Goal: Task Accomplishment & Management: Complete application form

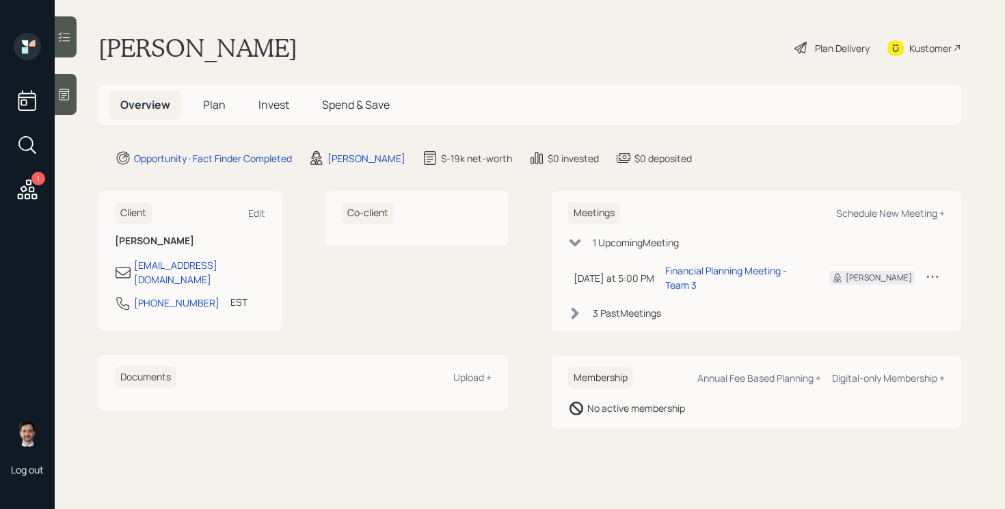
click at [218, 107] on span "Plan" at bounding box center [214, 104] width 23 height 15
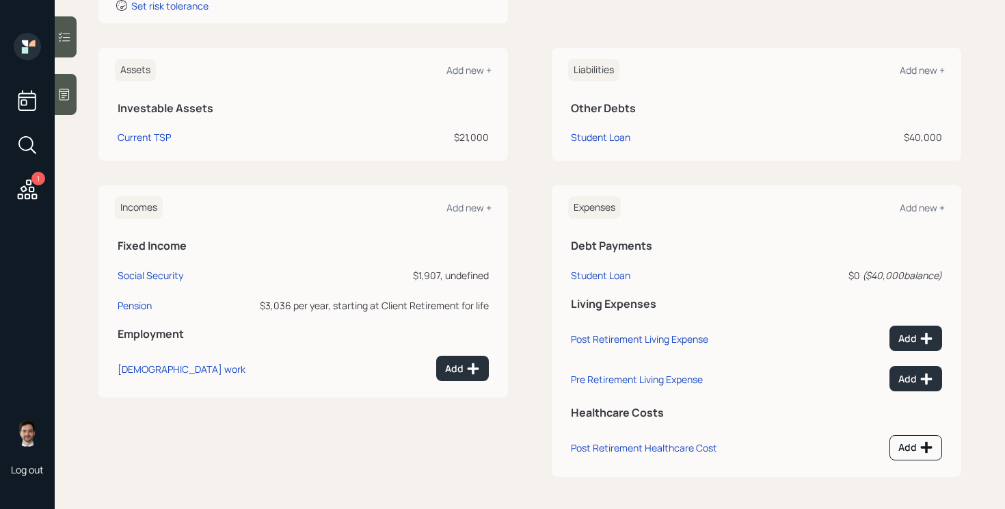
scroll to position [274, 0]
click at [464, 208] on div "Add new +" at bounding box center [468, 207] width 45 height 13
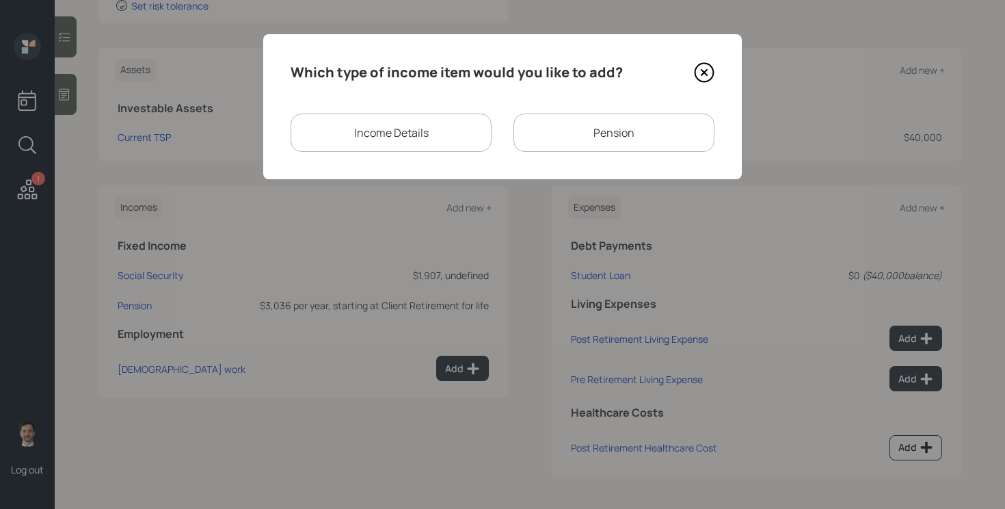
click at [611, 138] on div "Pension" at bounding box center [613, 132] width 201 height 38
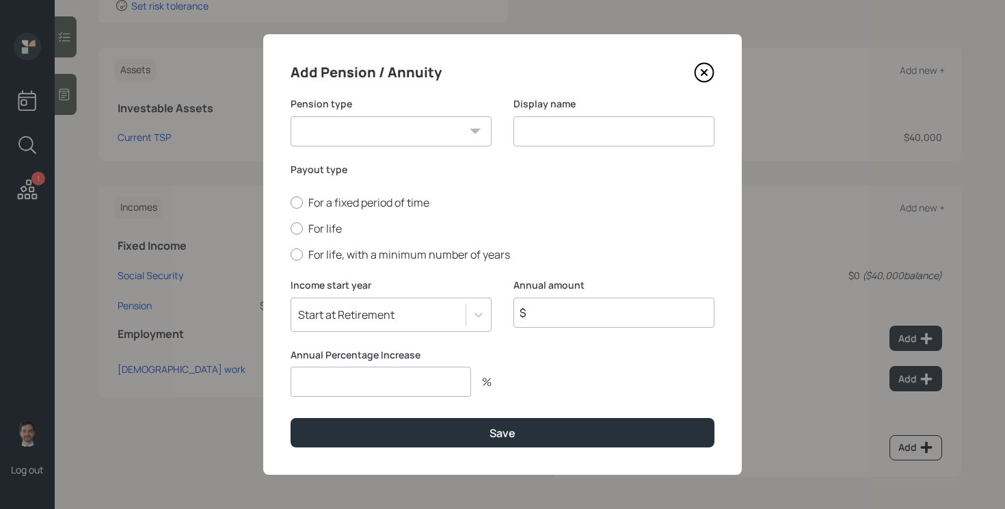
click at [558, 311] on input "$" at bounding box center [613, 312] width 201 height 30
type input "$ 3,036"
click at [386, 382] on input "number" at bounding box center [381, 381] width 180 height 30
type input "0"
click at [334, 229] on label "For life" at bounding box center [503, 228] width 424 height 15
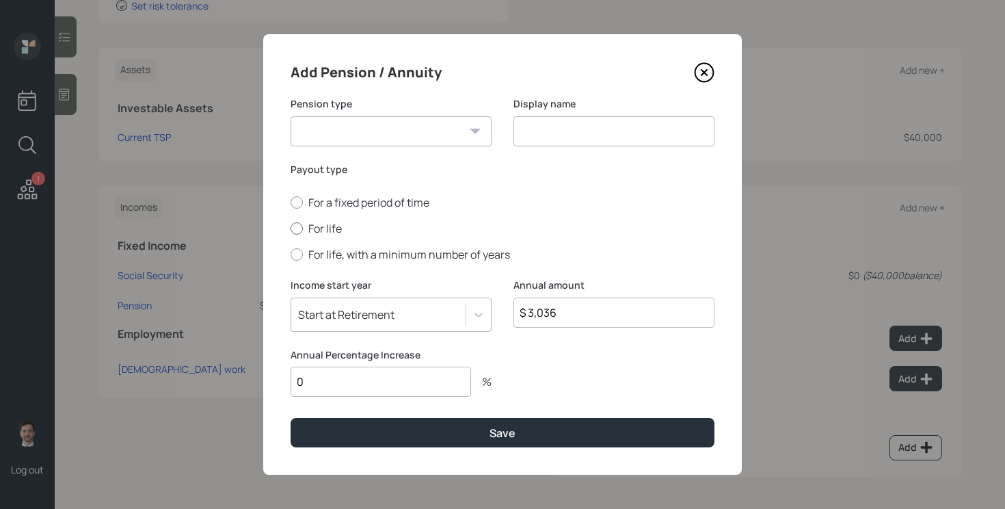
click at [291, 229] on input "For life" at bounding box center [290, 228] width 1 height 1
radio input "true"
click at [414, 124] on select "Pension Annuity" at bounding box center [391, 131] width 201 height 30
select select "pension"
click at [291, 116] on select "Pension Annuity" at bounding box center [391, 131] width 201 height 30
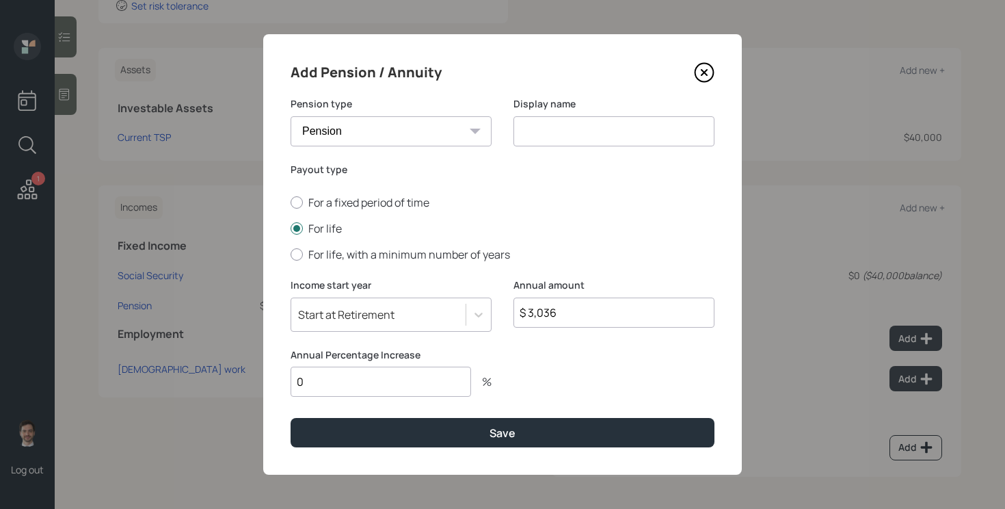
click at [603, 126] on input at bounding box center [613, 131] width 201 height 30
type input "Pension"
click at [291, 418] on button "Save" at bounding box center [503, 432] width 424 height 29
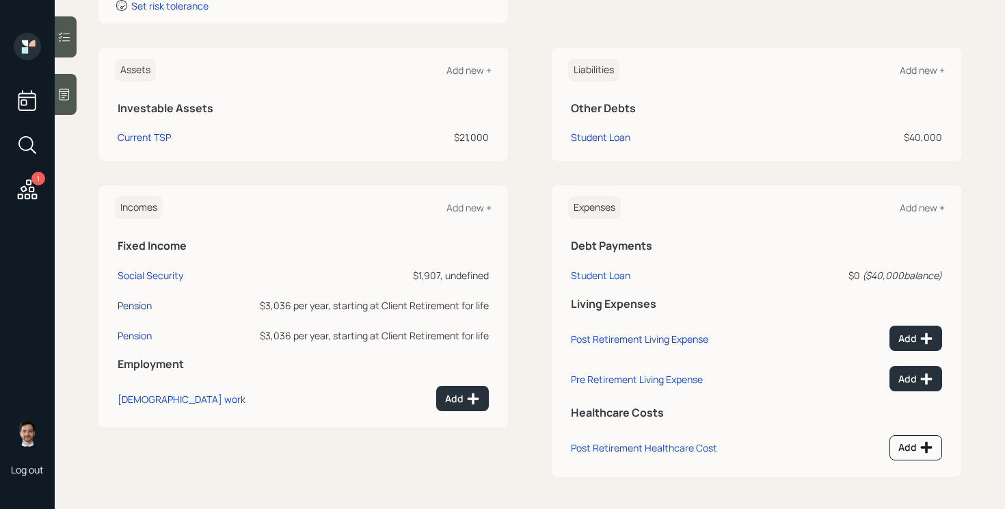
click at [136, 308] on div "Pension" at bounding box center [135, 305] width 34 height 13
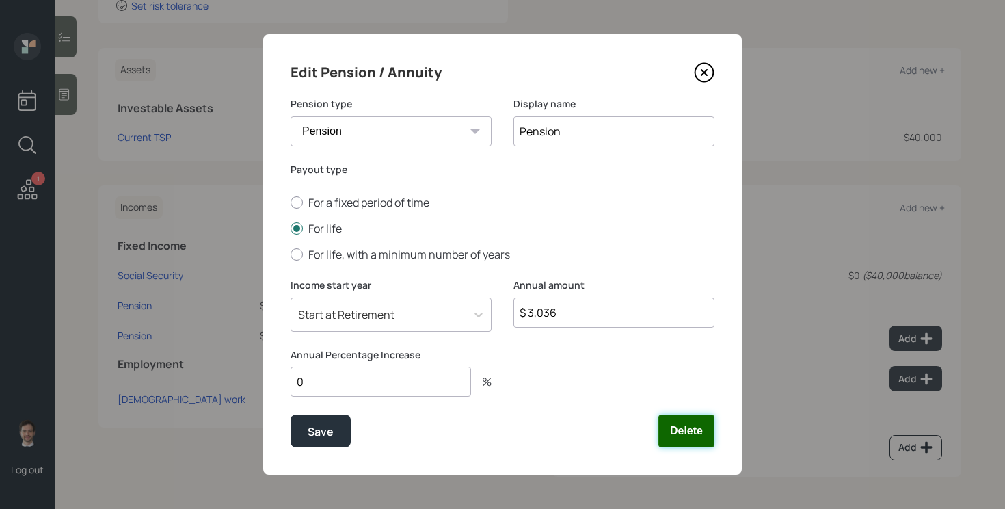
click at [677, 436] on button "Delete" at bounding box center [686, 430] width 56 height 33
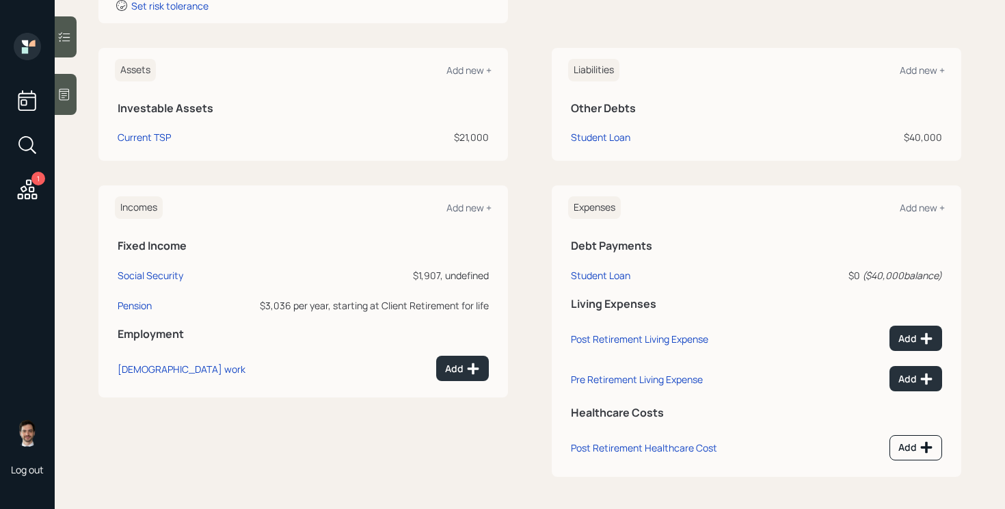
scroll to position [224, 0]
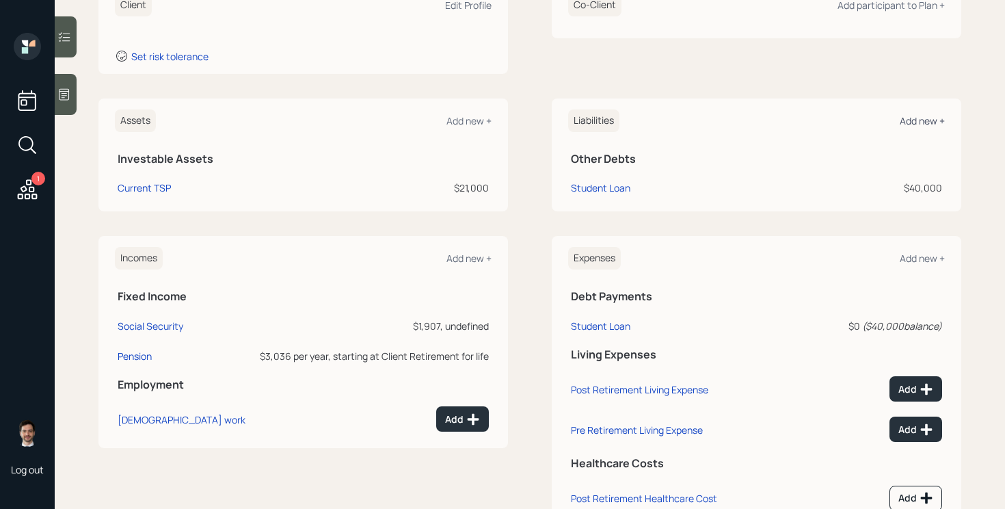
click at [926, 118] on div "Add new +" at bounding box center [922, 120] width 45 height 13
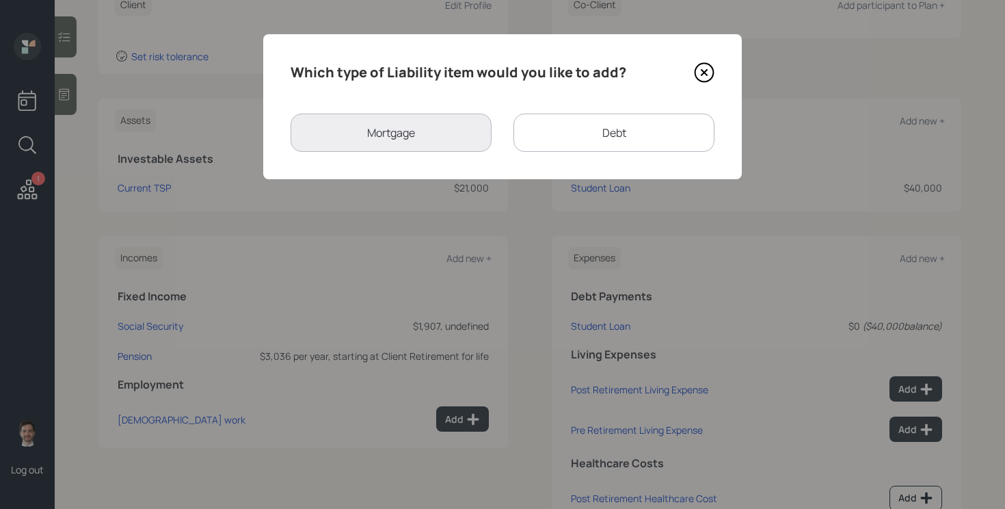
click at [606, 129] on div "Debt" at bounding box center [613, 132] width 201 height 38
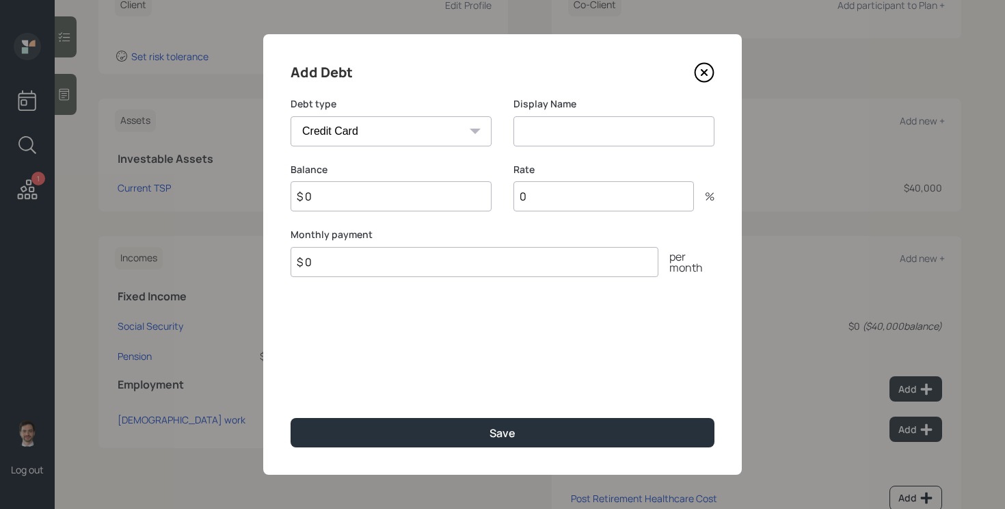
click at [472, 129] on div "Car Credit Card Medical Student Other" at bounding box center [391, 131] width 201 height 30
click at [465, 129] on select "Car Credit Card Medical Student Other" at bounding box center [391, 131] width 201 height 30
click at [370, 137] on select "Car Credit Card Medical Student Other" at bounding box center [391, 131] width 201 height 30
select select "car"
click at [291, 116] on select "Car Credit Card Medical Student Other" at bounding box center [391, 131] width 201 height 30
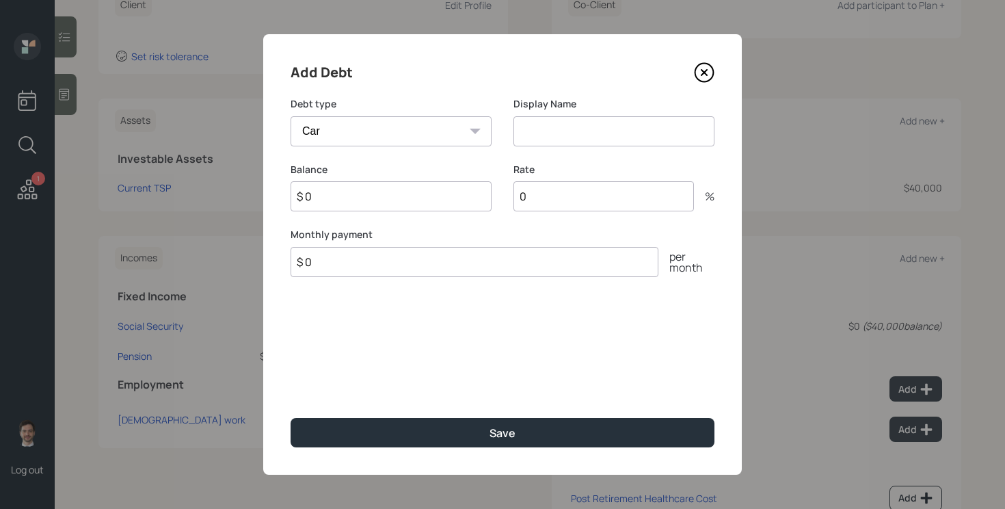
click at [517, 260] on input "$ 0" at bounding box center [475, 262] width 368 height 30
type input "$ 389"
click at [705, 77] on icon at bounding box center [704, 72] width 21 height 21
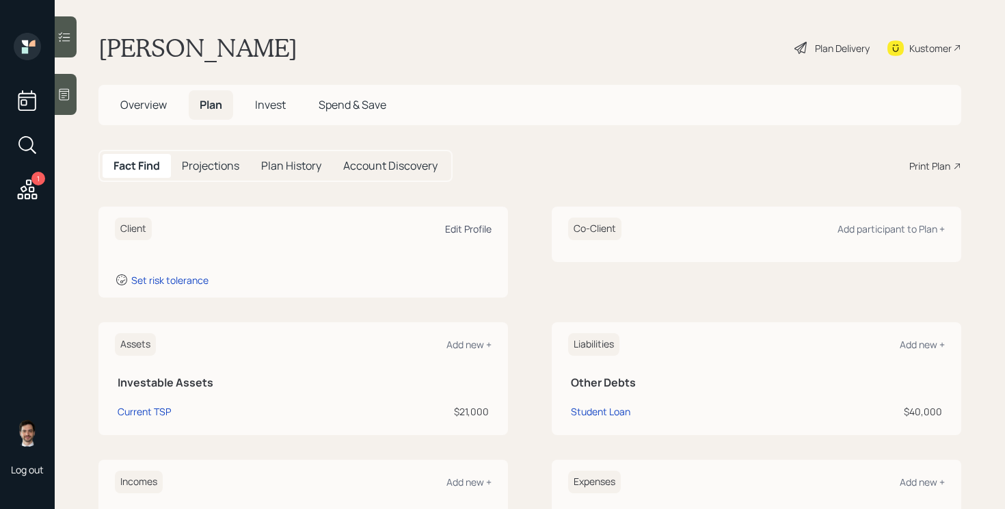
click at [472, 231] on div "Edit Profile" at bounding box center [468, 228] width 46 height 13
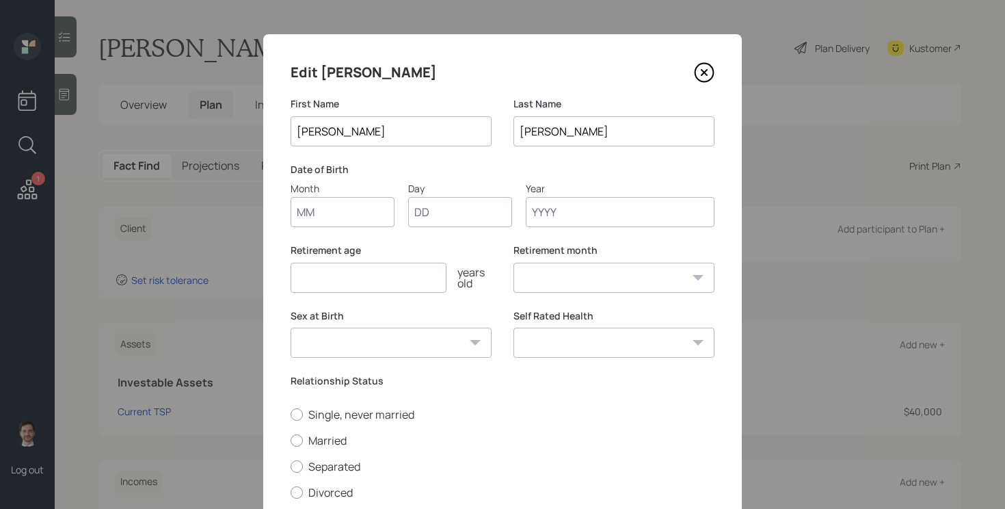
click at [358, 217] on input "Month" at bounding box center [343, 212] width 104 height 30
type input "12"
type input "05"
type input "1958"
select select "12"
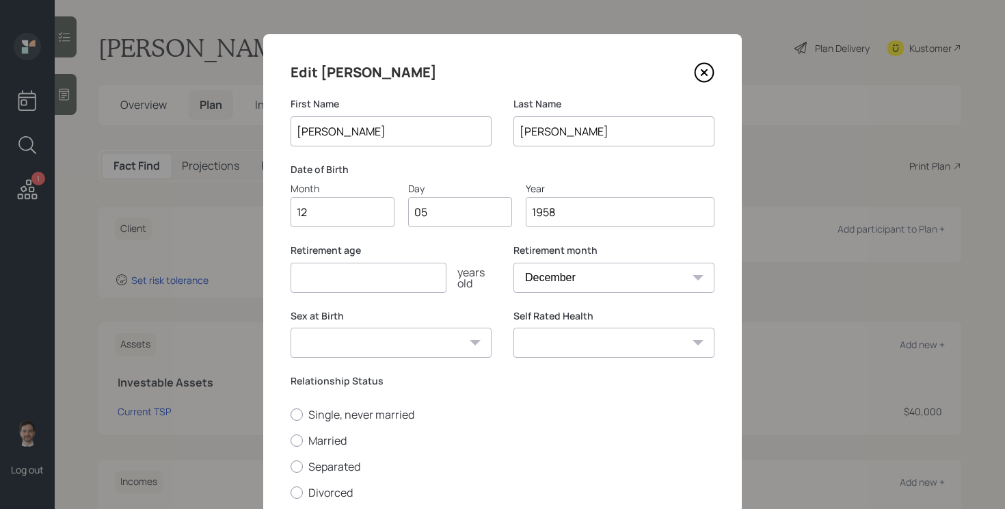
type input "1958"
click at [430, 275] on input "number" at bounding box center [369, 277] width 156 height 30
type input "68"
click at [395, 416] on label "Single, never married" at bounding box center [503, 414] width 424 height 15
click at [291, 414] on input "Single, never married" at bounding box center [290, 414] width 1 height 1
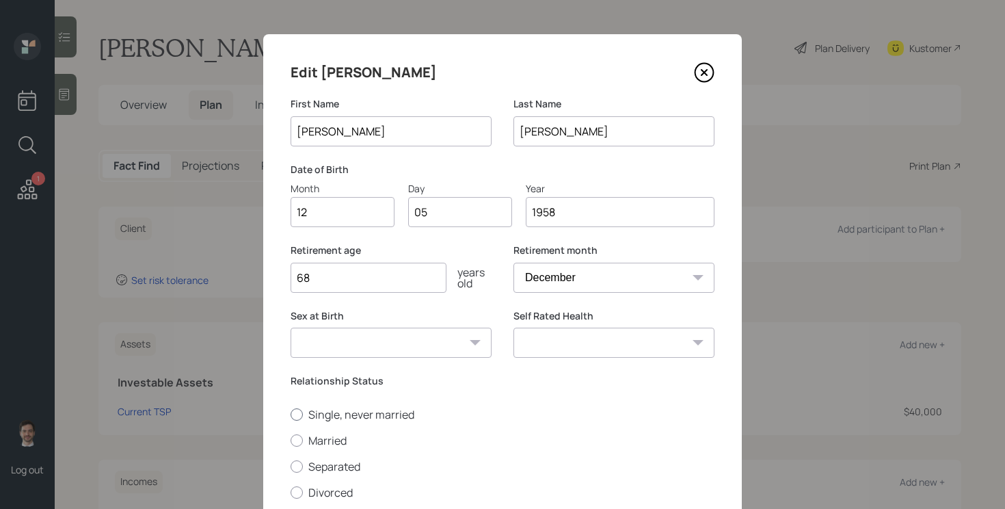
radio input "true"
click at [622, 350] on select "Excellent Very Good Good Fair Poor" at bounding box center [613, 342] width 201 height 30
select select "good"
click at [513, 327] on select "Excellent Very Good Good Fair Poor" at bounding box center [613, 342] width 201 height 30
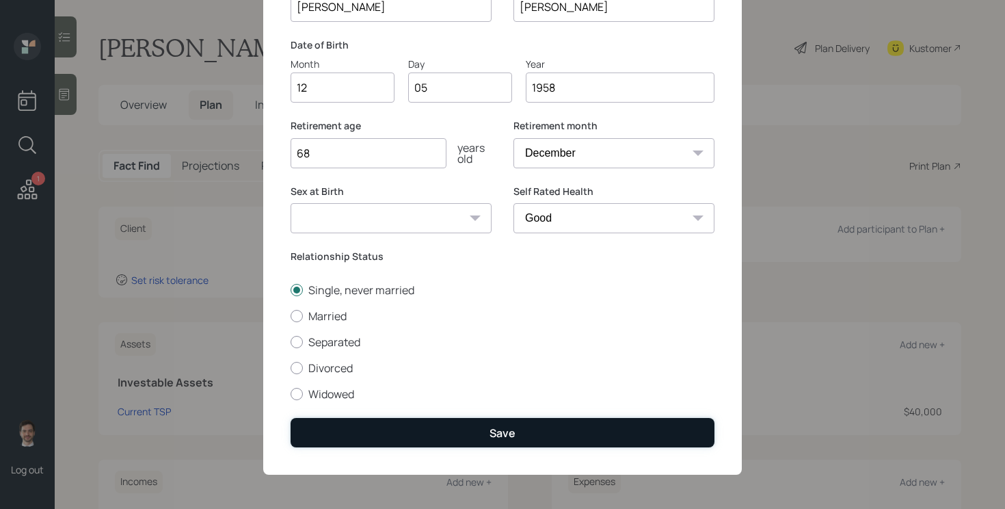
click at [626, 429] on button "Save" at bounding box center [503, 432] width 424 height 29
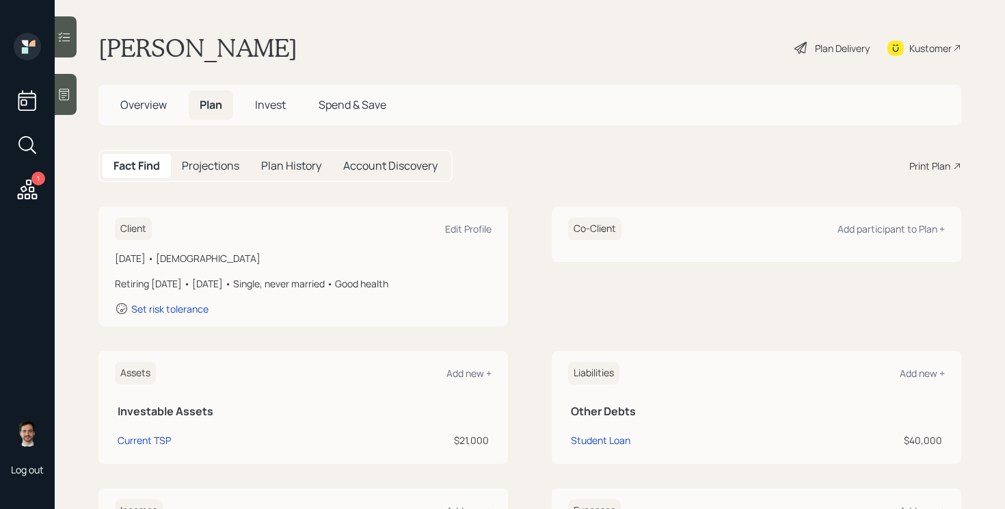
click at [798, 48] on icon at bounding box center [801, 48] width 16 height 16
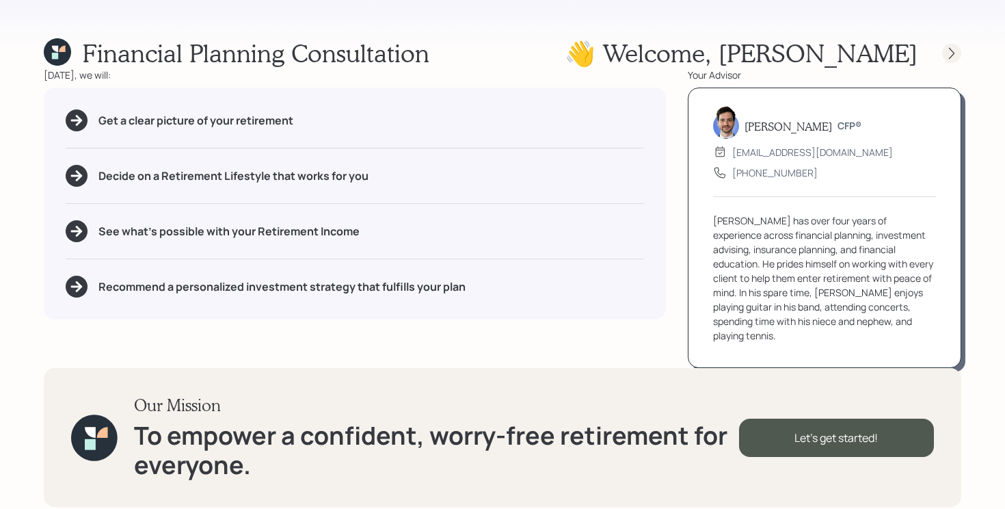
click at [952, 51] on icon at bounding box center [951, 53] width 5 height 12
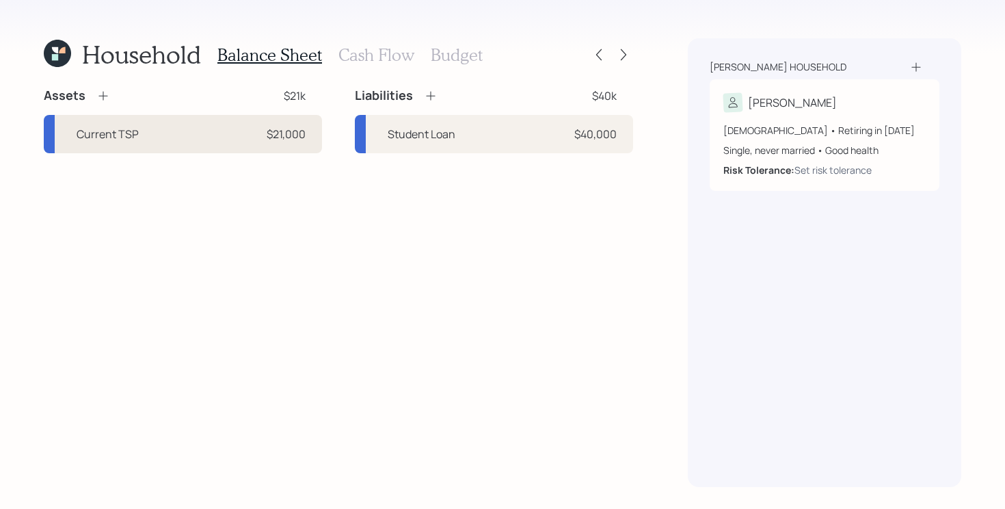
click at [237, 139] on div "Current TSP $21,000" at bounding box center [183, 134] width 278 height 38
select select "company_sponsored"
select select "balanced"
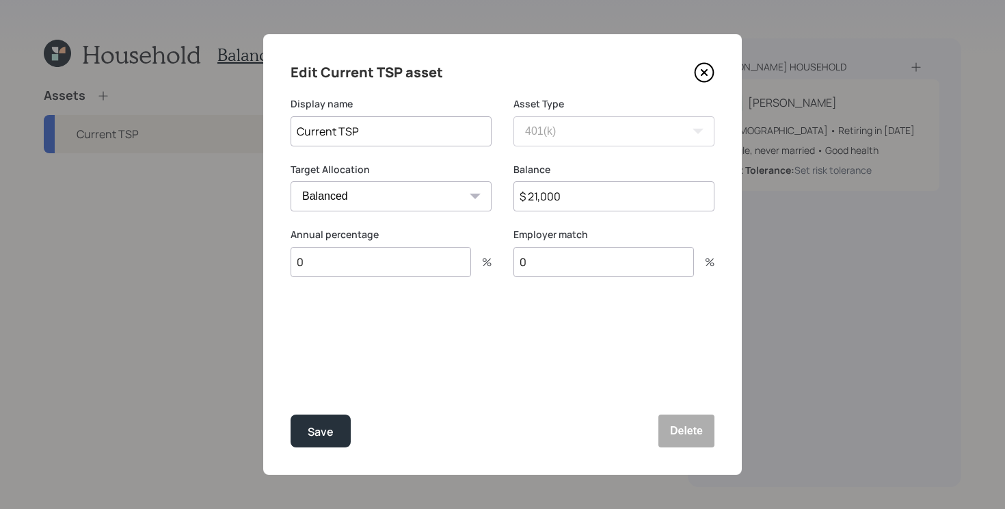
click at [442, 264] on input "0" at bounding box center [381, 262] width 180 height 30
click at [583, 196] on input "$ 21,000" at bounding box center [613, 196] width 201 height 30
type input "$ 23,000"
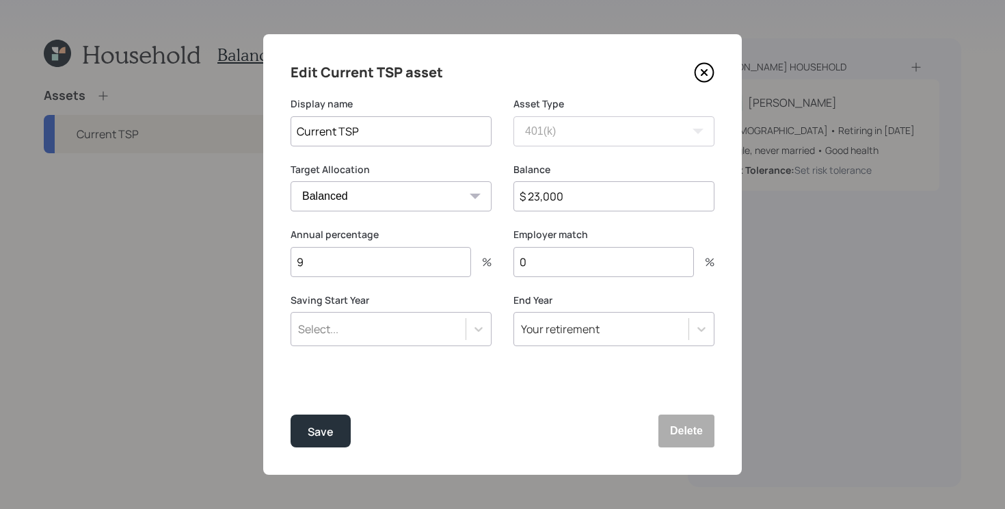
type input "9"
type input "sa"
type input "5"
click at [291, 414] on button "Save" at bounding box center [321, 430] width 60 height 33
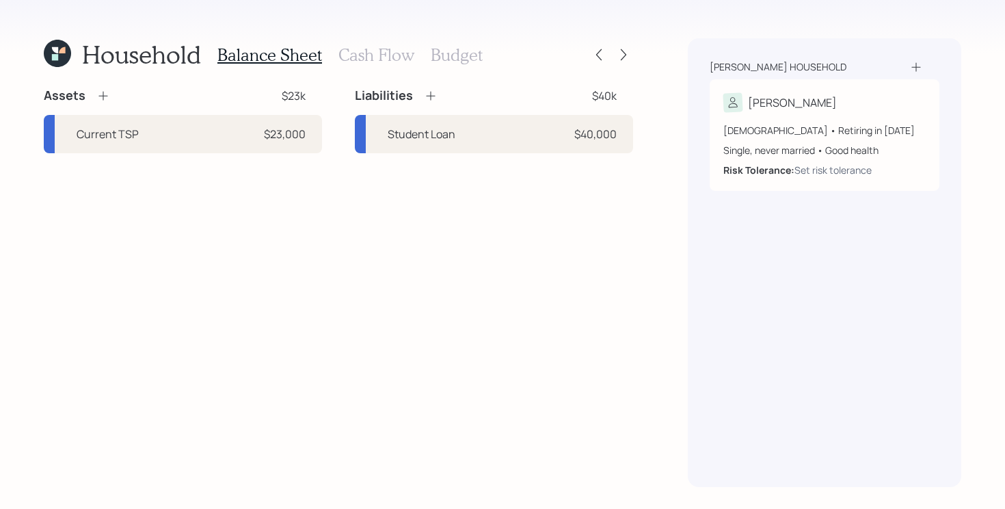
click at [105, 98] on icon at bounding box center [103, 96] width 14 height 14
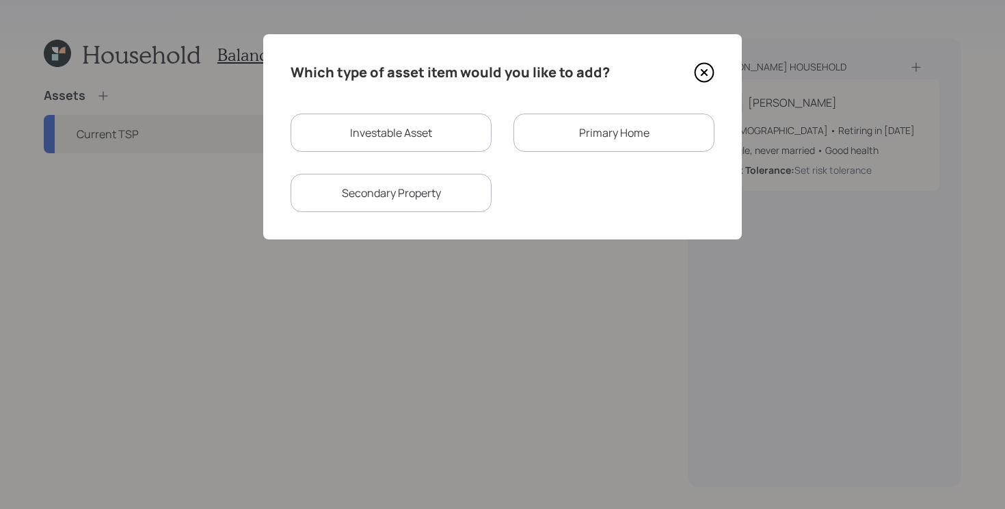
click at [387, 132] on div "Investable Asset" at bounding box center [391, 132] width 201 height 38
select select "taxable"
select select "balanced"
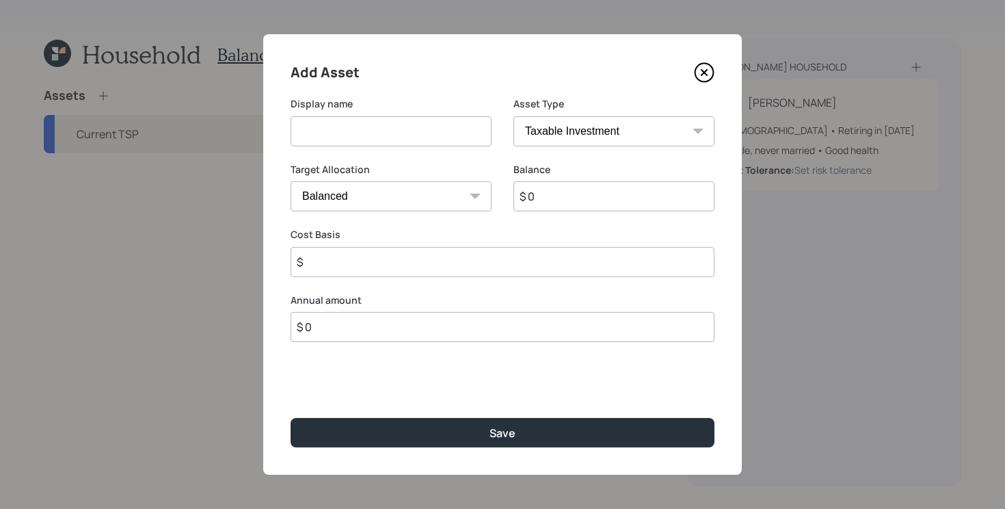
click at [387, 132] on input at bounding box center [391, 131] width 201 height 30
type input "Checking"
select select "emergency_fund"
type input "$ 700"
click at [291, 418] on button "Save" at bounding box center [503, 432] width 424 height 29
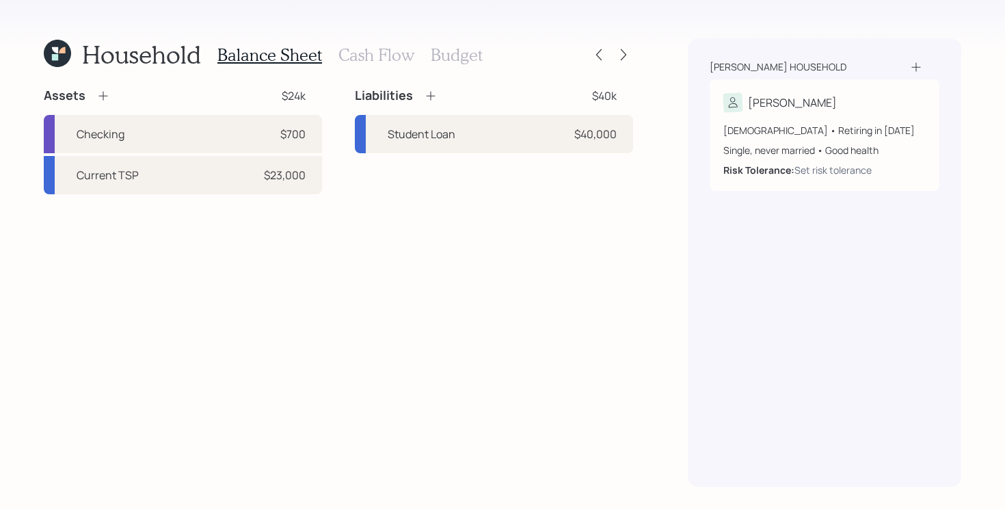
click at [479, 298] on div "Assets $24k Checking $700 Current TSP $23,000 Liabilities $40k Student Loan $40…" at bounding box center [338, 286] width 589 height 399
click at [351, 52] on h3 "Cash Flow" at bounding box center [376, 55] width 76 height 20
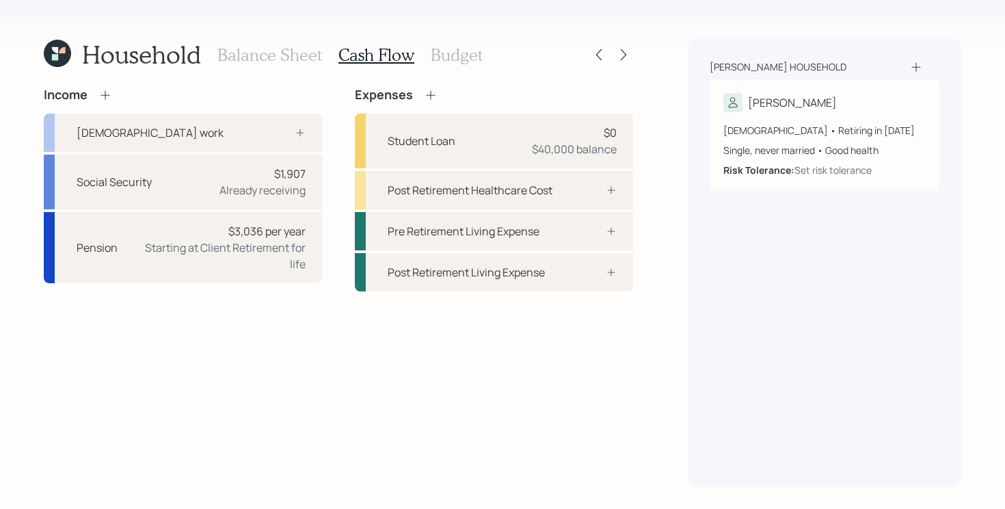
click at [265, 96] on div "Income" at bounding box center [183, 94] width 278 height 15
click at [276, 127] on div at bounding box center [285, 132] width 41 height 11
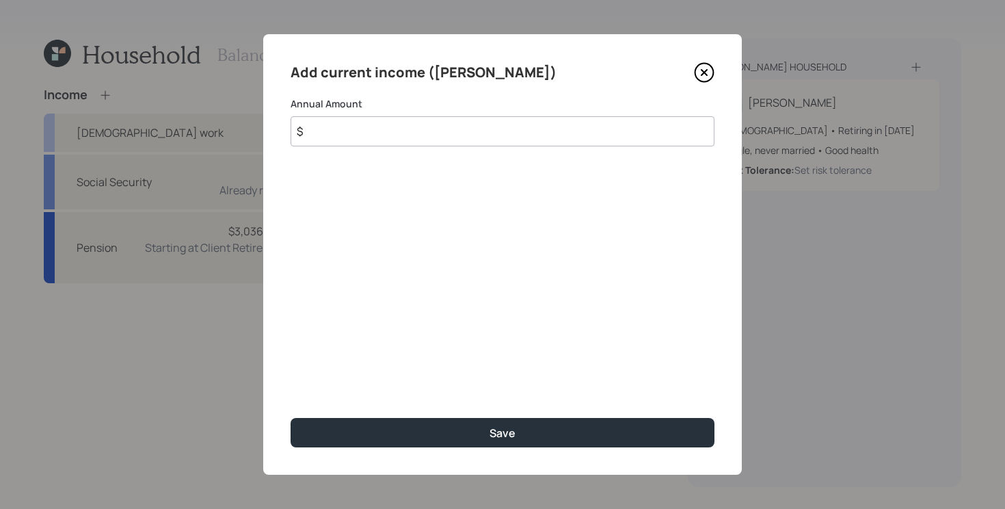
click at [407, 130] on input "$" at bounding box center [503, 131] width 424 height 30
type input "$ 63,300"
click at [291, 418] on button "Save" at bounding box center [503, 432] width 424 height 29
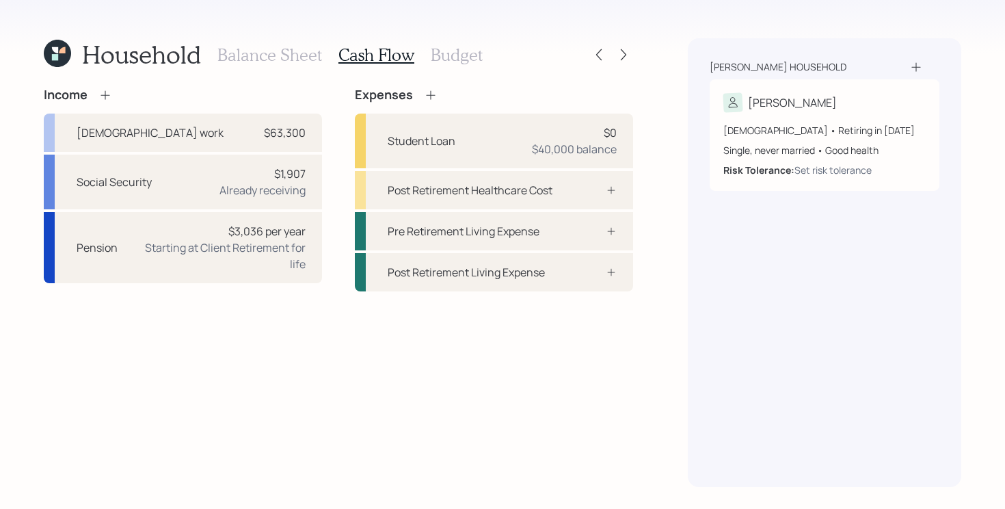
click at [318, 354] on div "Income [DEMOGRAPHIC_DATA] work $63,300 Social Security $1,907 Already receiving…" at bounding box center [338, 286] width 589 height 399
click at [467, 62] on h3 "Budget" at bounding box center [457, 55] width 52 height 20
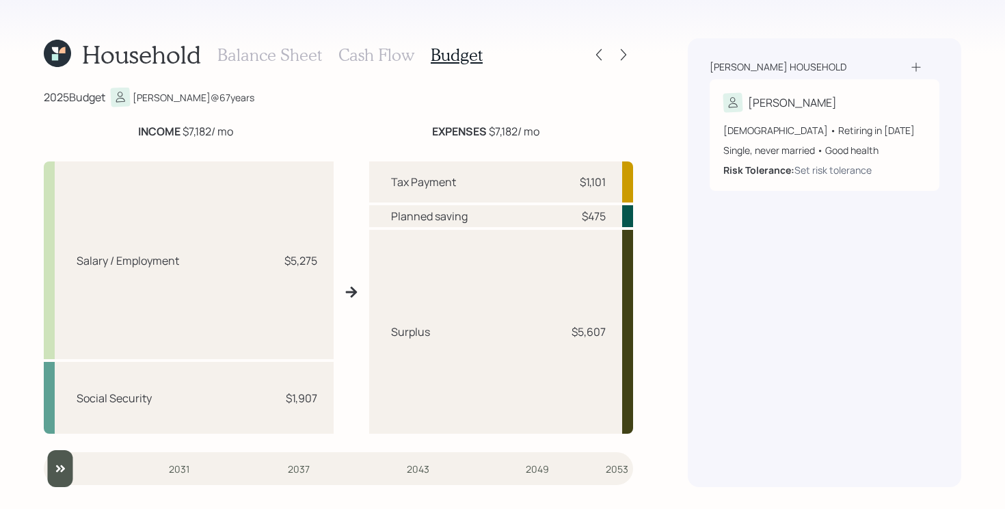
click at [388, 57] on h3 "Cash Flow" at bounding box center [376, 55] width 76 height 20
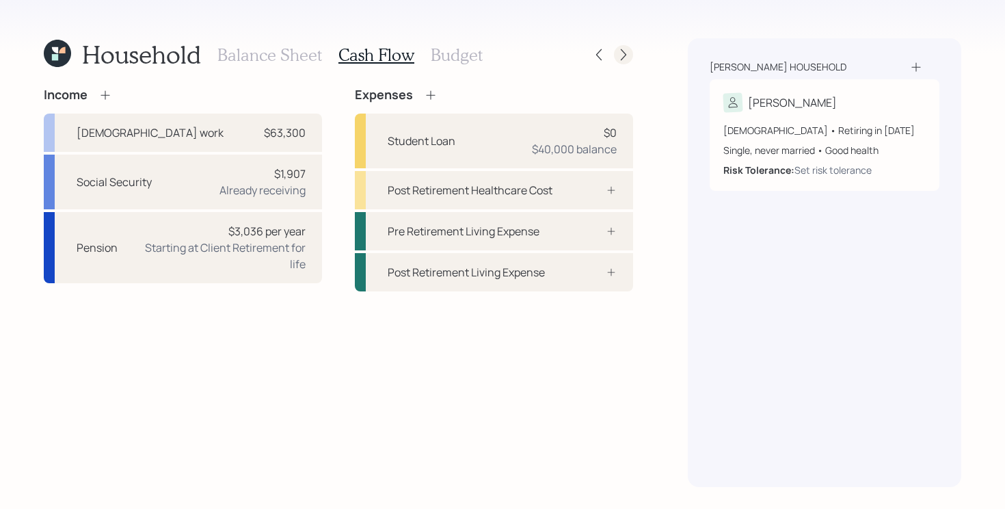
click at [627, 59] on icon at bounding box center [624, 55] width 14 height 14
